Goal: Information Seeking & Learning: Understand process/instructions

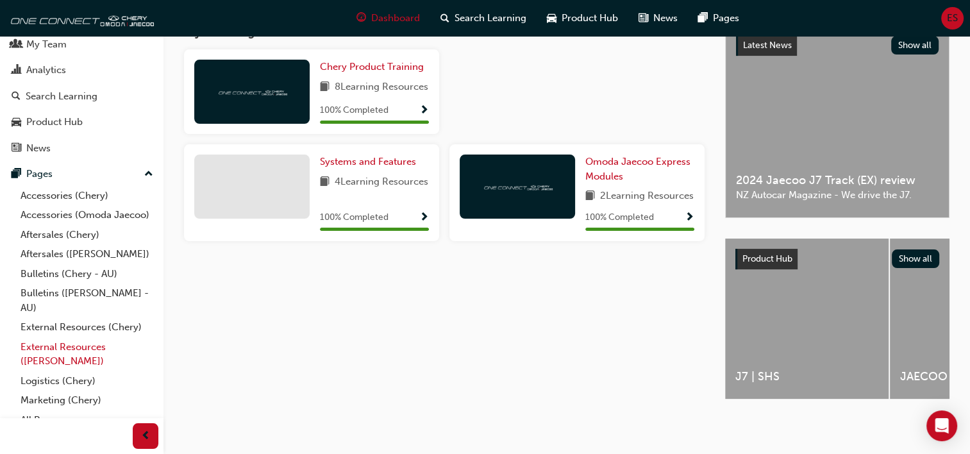
scroll to position [65, 0]
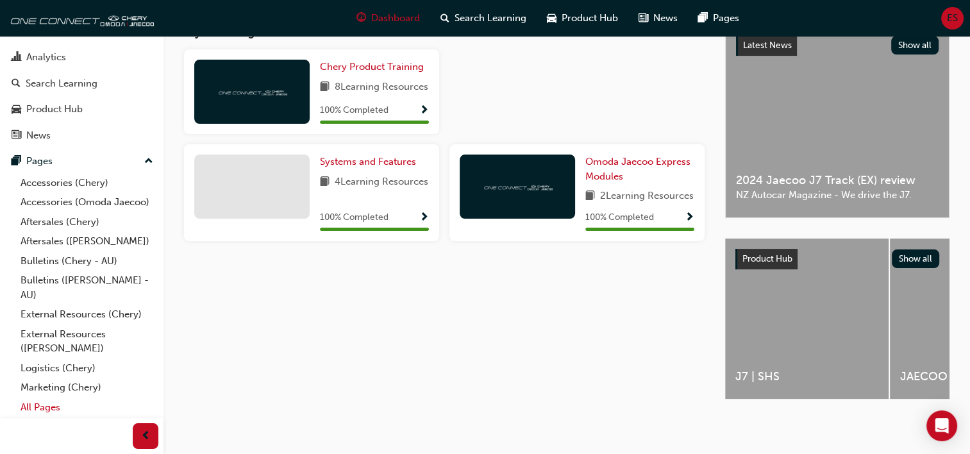
click at [36, 403] on link "All Pages" at bounding box center [86, 408] width 143 height 20
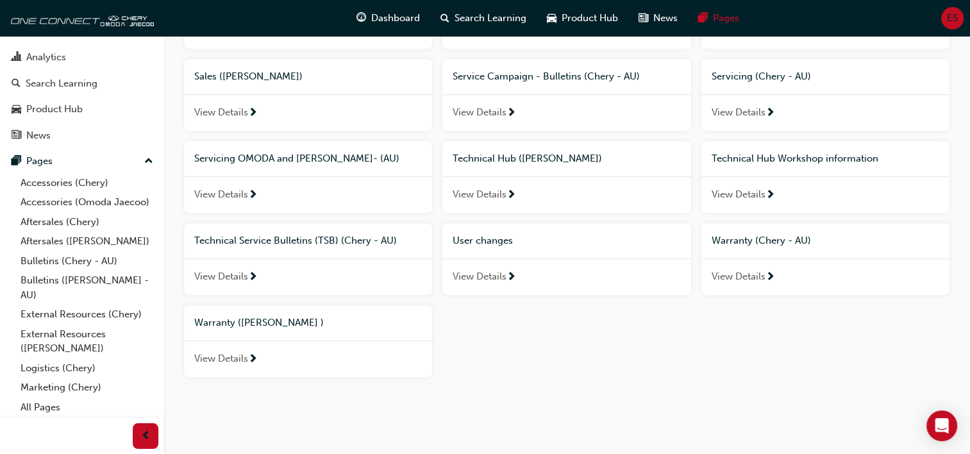
scroll to position [708, 0]
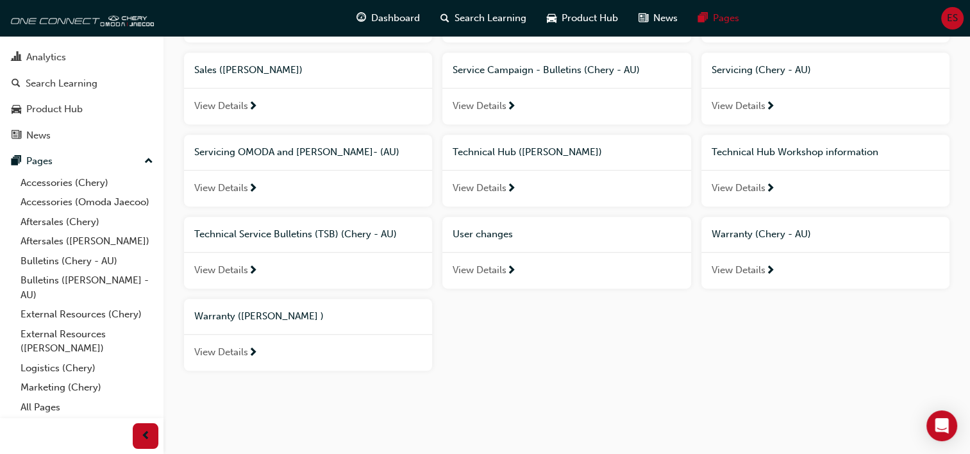
click at [481, 271] on span "View Details" at bounding box center [480, 270] width 54 height 15
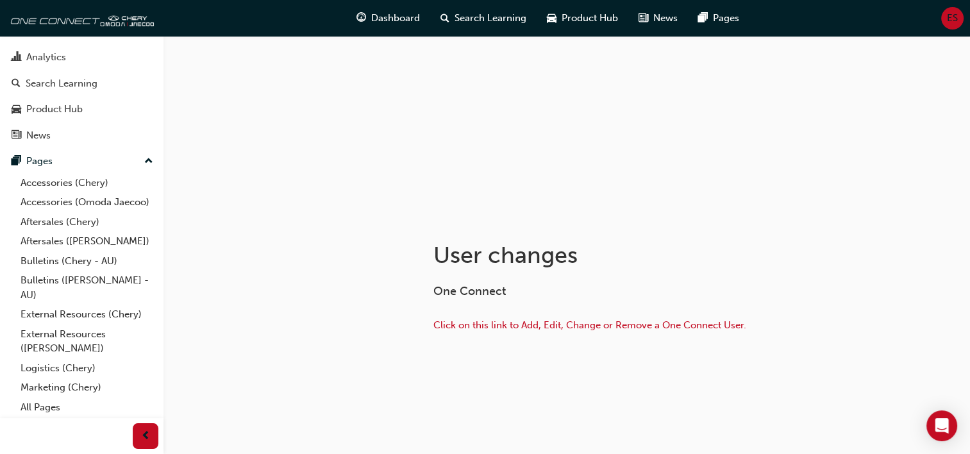
scroll to position [82, 0]
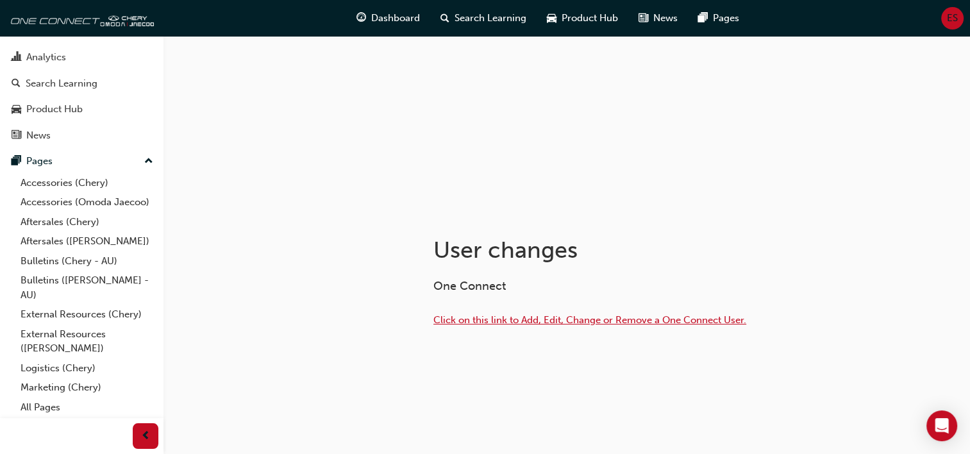
click at [503, 314] on span "Click on this link to Add, Edit, Change or Remove a One Connect User." at bounding box center [589, 320] width 313 height 12
